Goal: Transaction & Acquisition: Purchase product/service

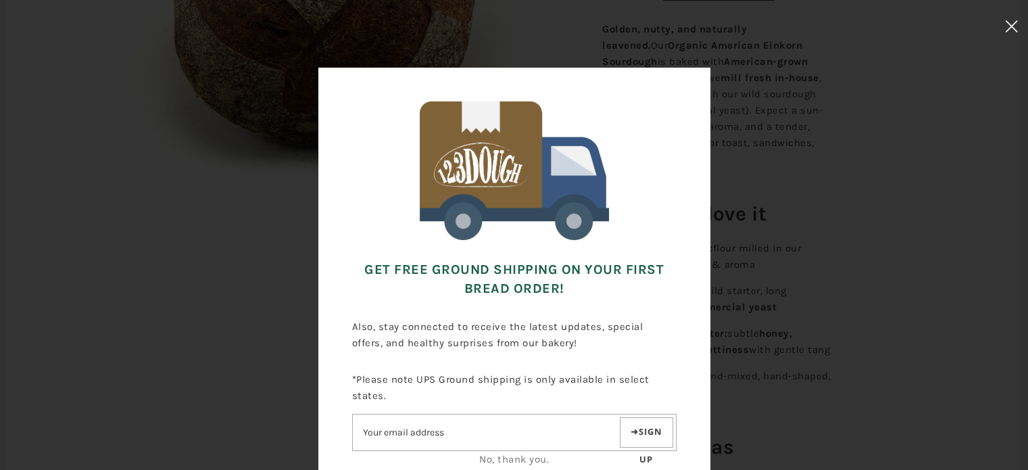
click at [1017, 22] on icon at bounding box center [1011, 26] width 13 height 12
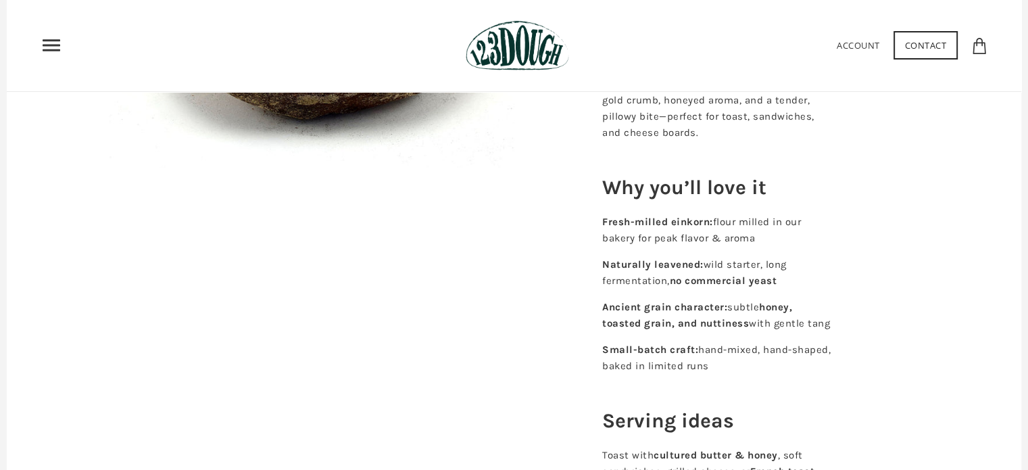
scroll to position [270, 0]
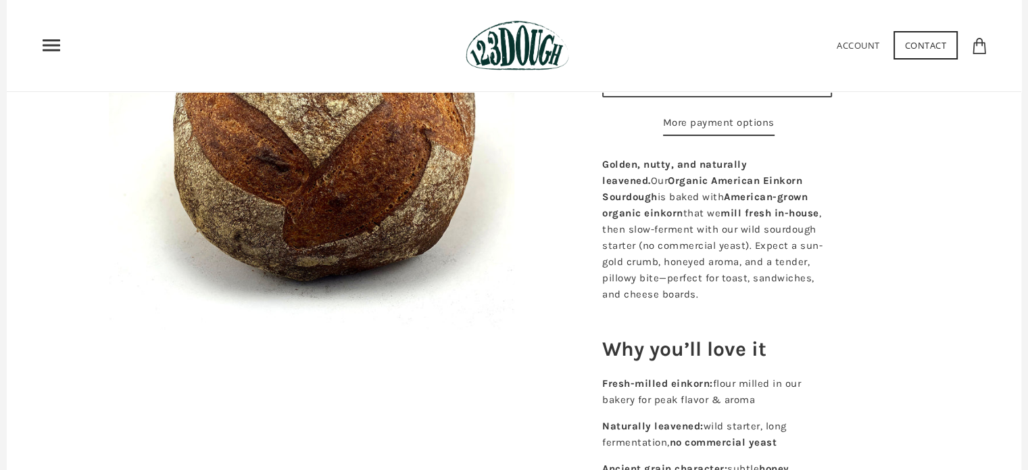
click at [45, 46] on use "Primary" at bounding box center [52, 45] width 18 height 11
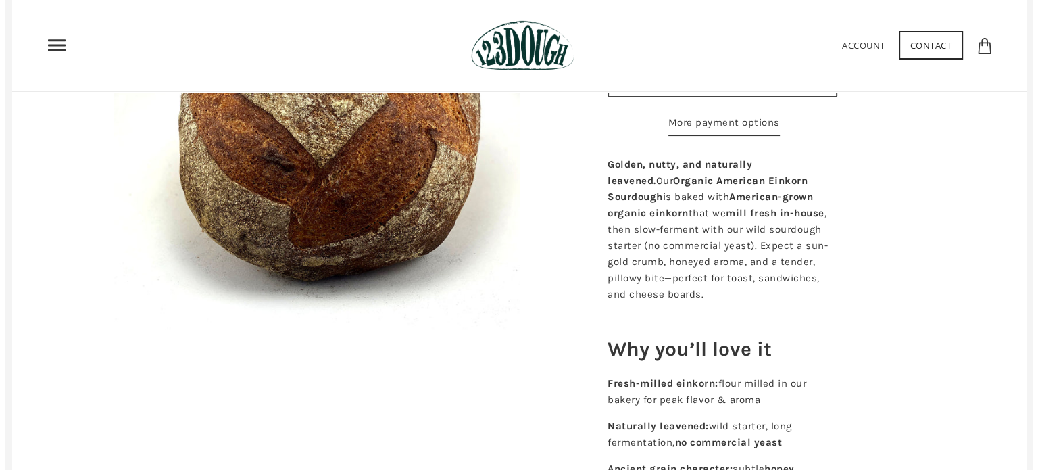
scroll to position [0, 0]
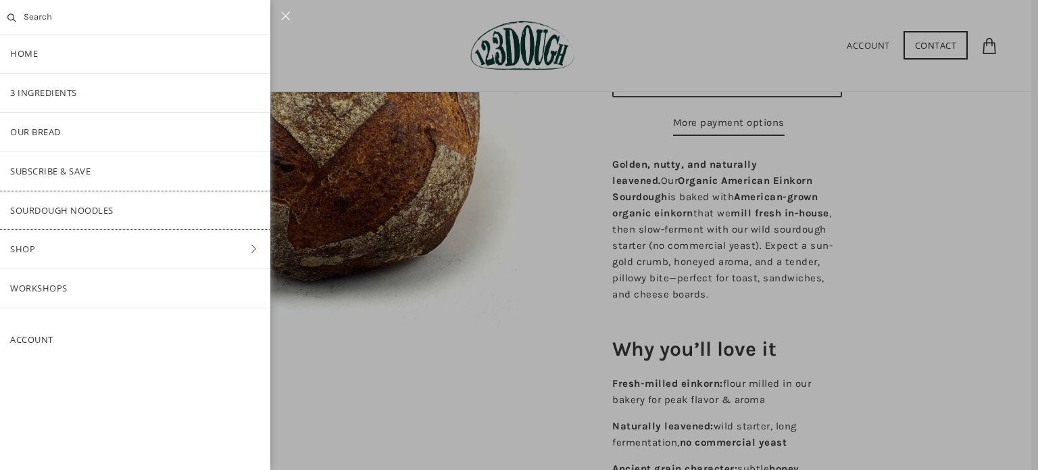
click at [65, 210] on link "SOURDOUGH NOODLES" at bounding box center [135, 210] width 270 height 39
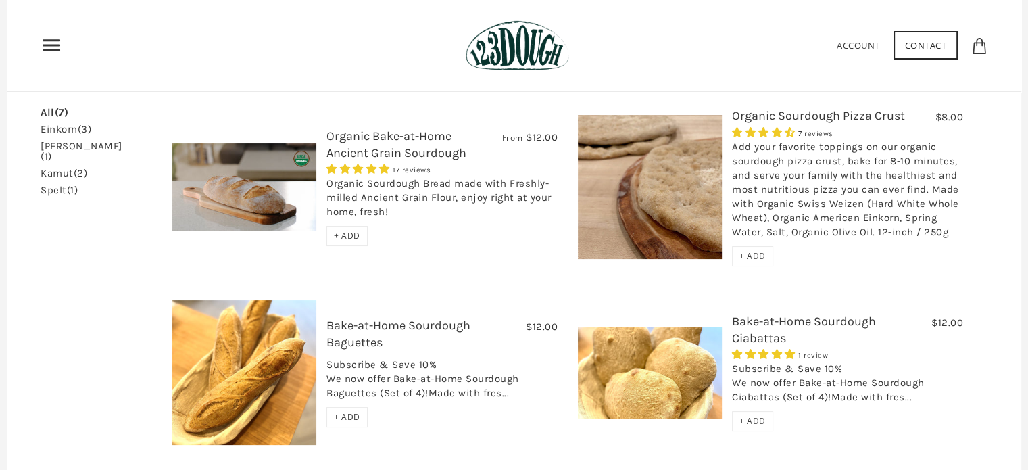
scroll to position [68, 0]
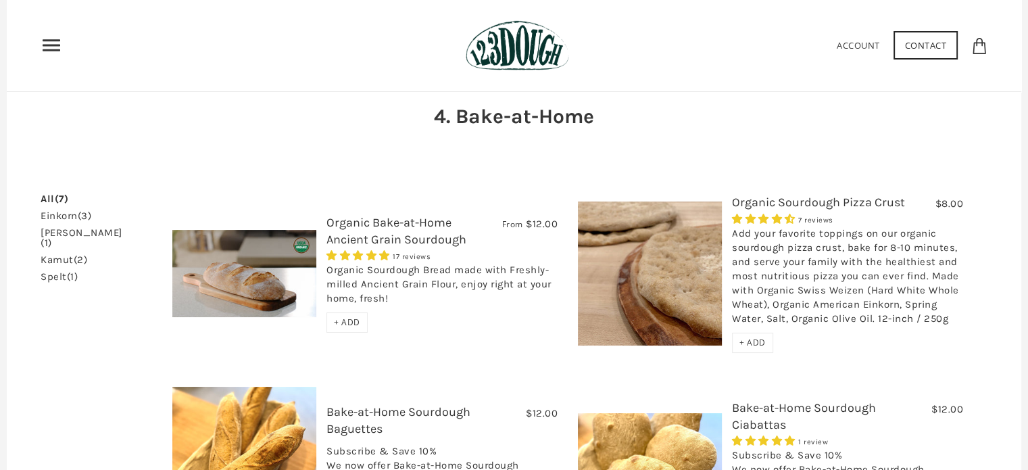
click at [370, 222] on link "Organic Bake-at-Home Ancient Grain Sourdough" at bounding box center [396, 231] width 140 height 32
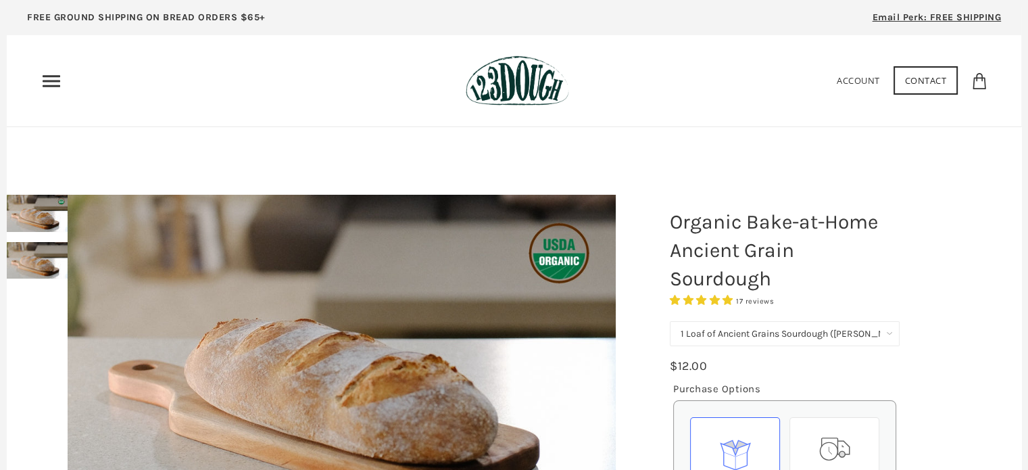
click at [46, 86] on use "Primary" at bounding box center [52, 80] width 18 height 11
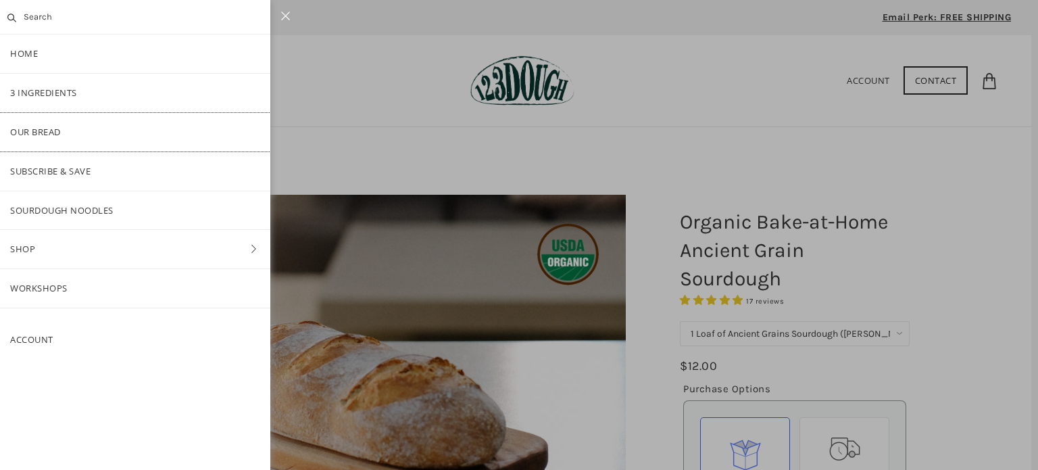
click at [45, 134] on link "Our Bread" at bounding box center [135, 132] width 270 height 39
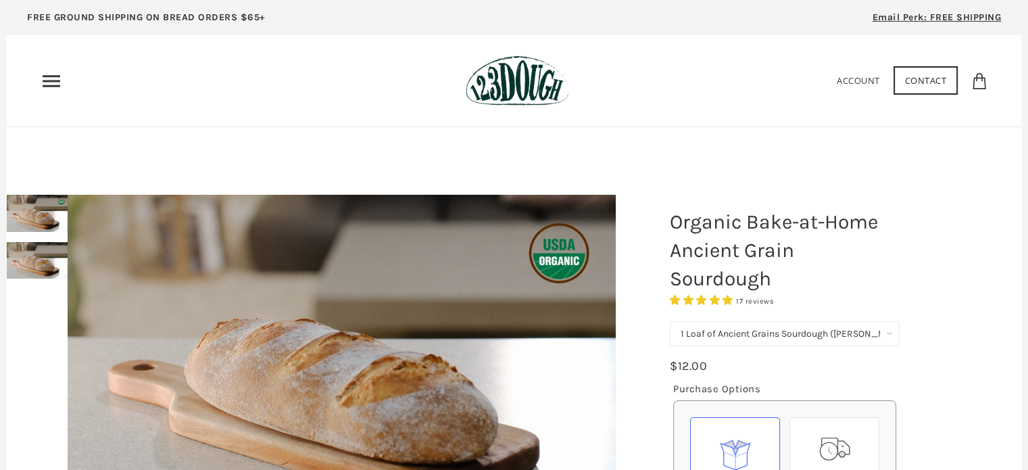
click at [51, 78] on icon "Primary" at bounding box center [52, 81] width 22 height 22
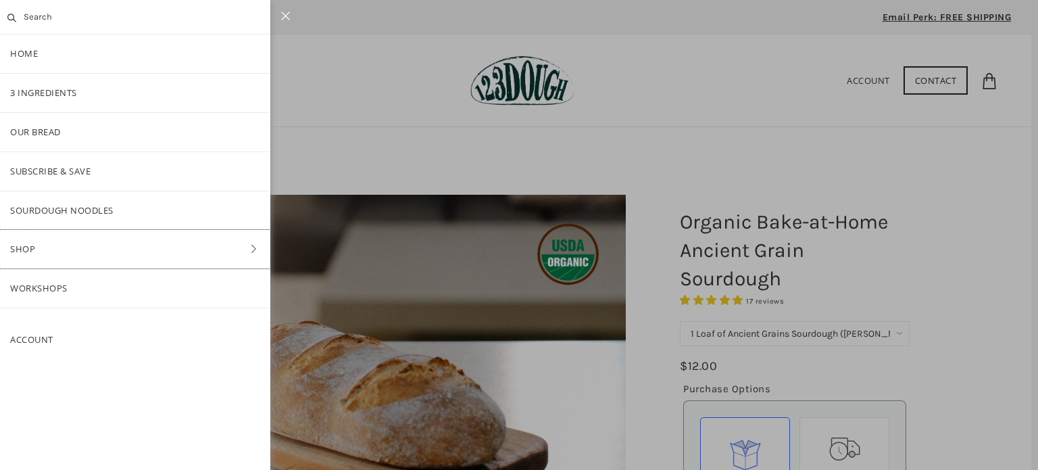
click at [37, 251] on link "Shop" at bounding box center [135, 249] width 270 height 39
click at [49, 170] on link "Bread" at bounding box center [135, 171] width 270 height 39
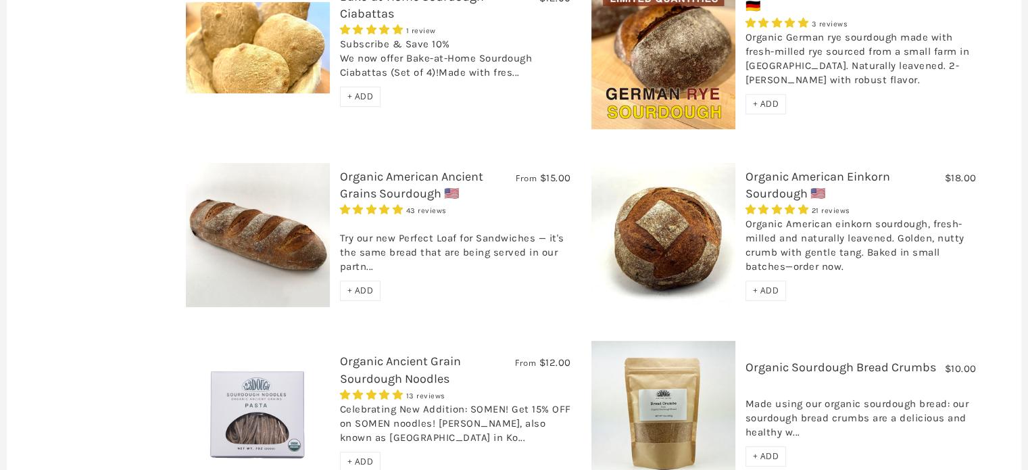
scroll to position [676, 0]
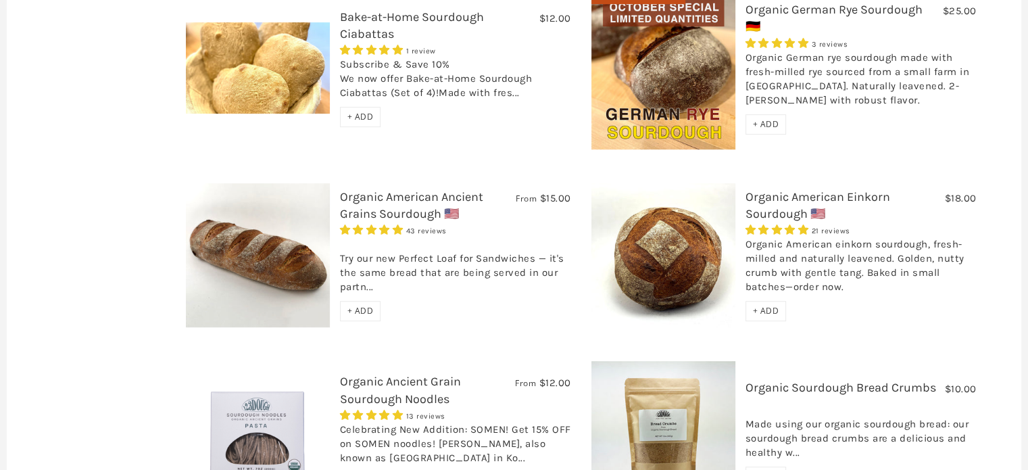
click at [753, 305] on span "+ ADD" at bounding box center [766, 310] width 26 height 11
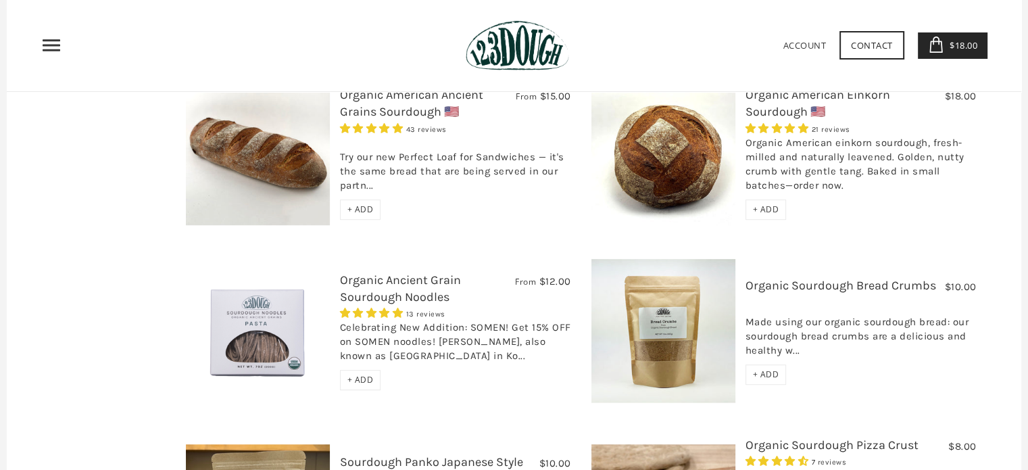
scroll to position [774, 0]
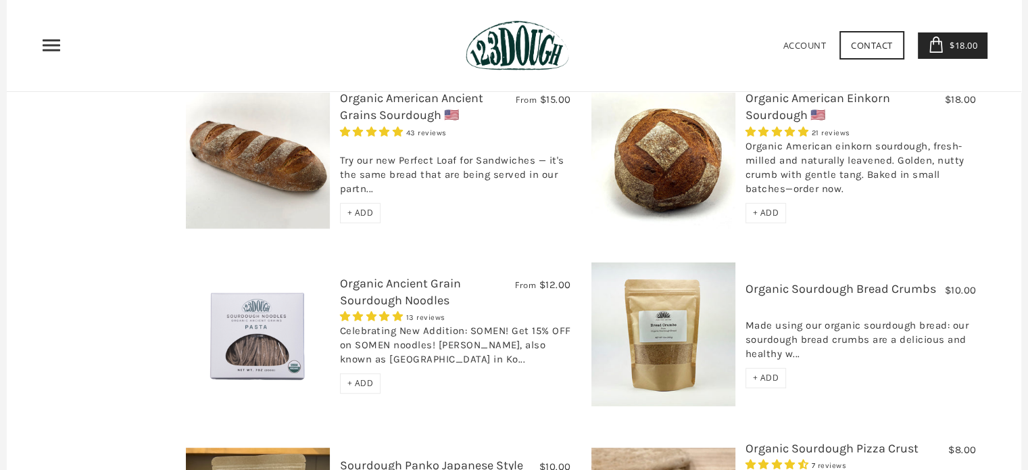
click at [397, 276] on link "Organic Ancient Grain Sourdough Noodles" at bounding box center [400, 292] width 121 height 32
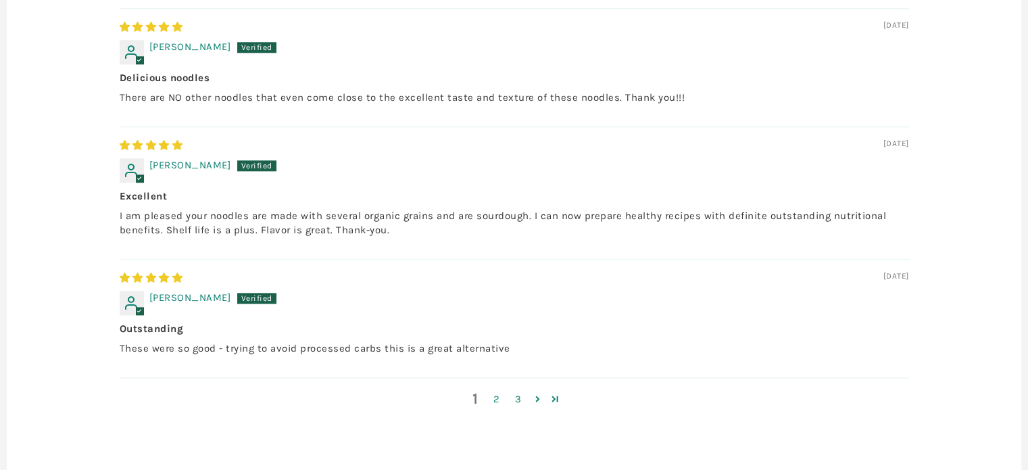
scroll to position [1622, 0]
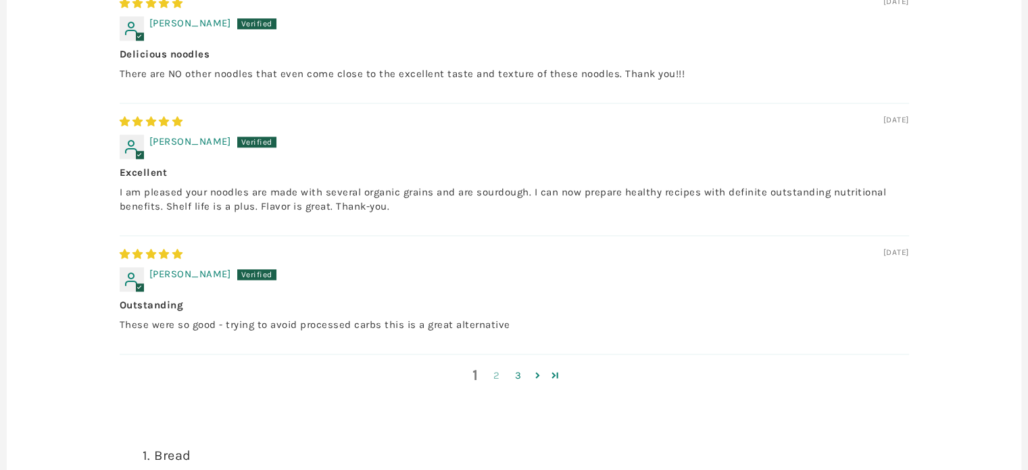
click at [493, 369] on link "2" at bounding box center [497, 376] width 22 height 16
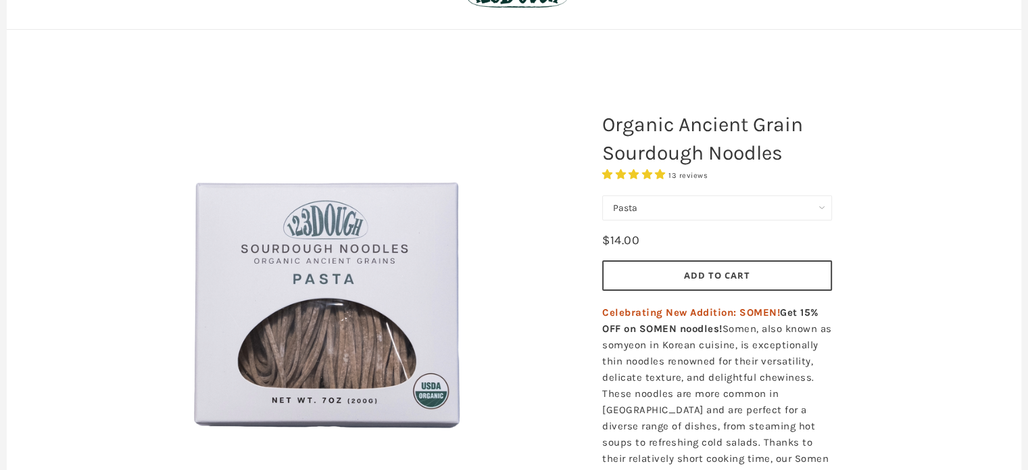
scroll to position [0, 0]
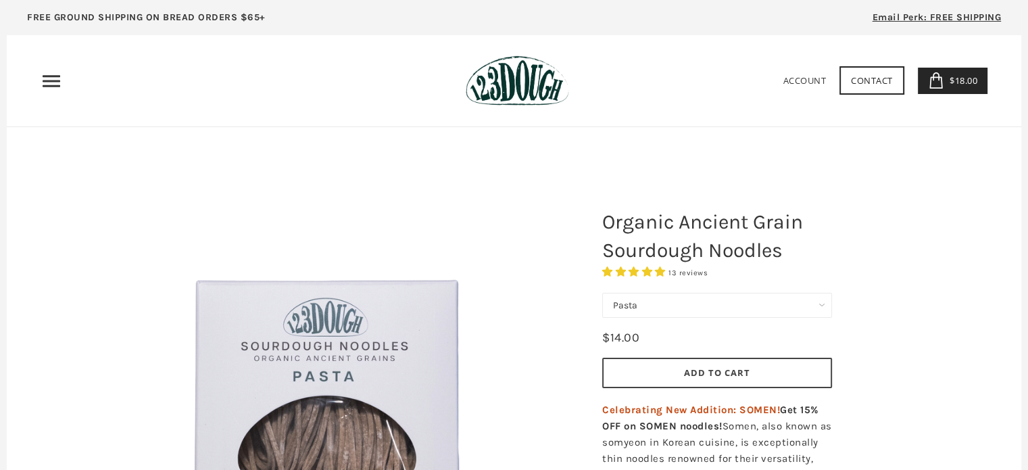
click at [950, 85] on span "$18.00" at bounding box center [961, 80] width 31 height 12
